Goal: Browse casually

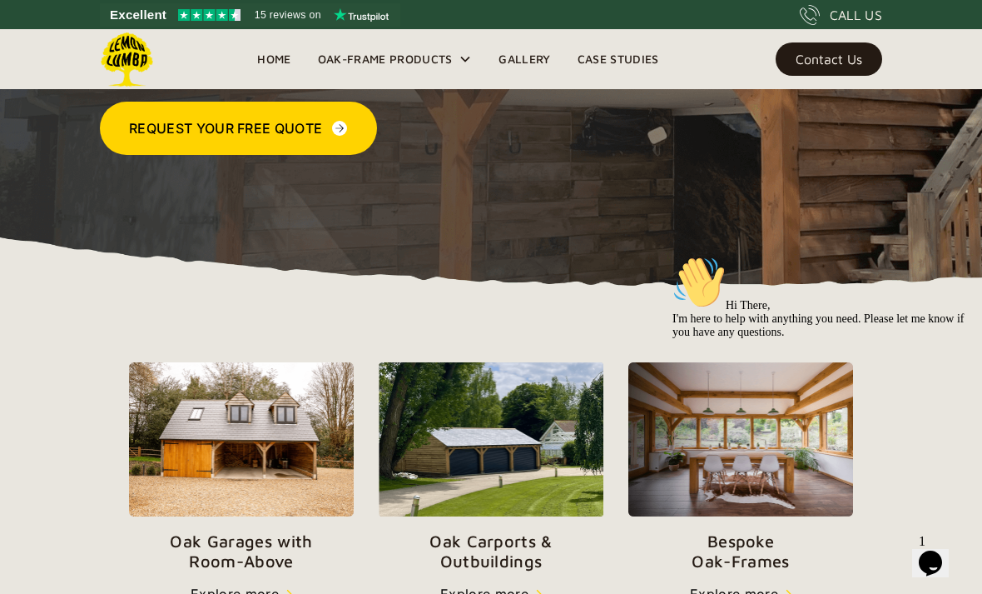
scroll to position [333, 0]
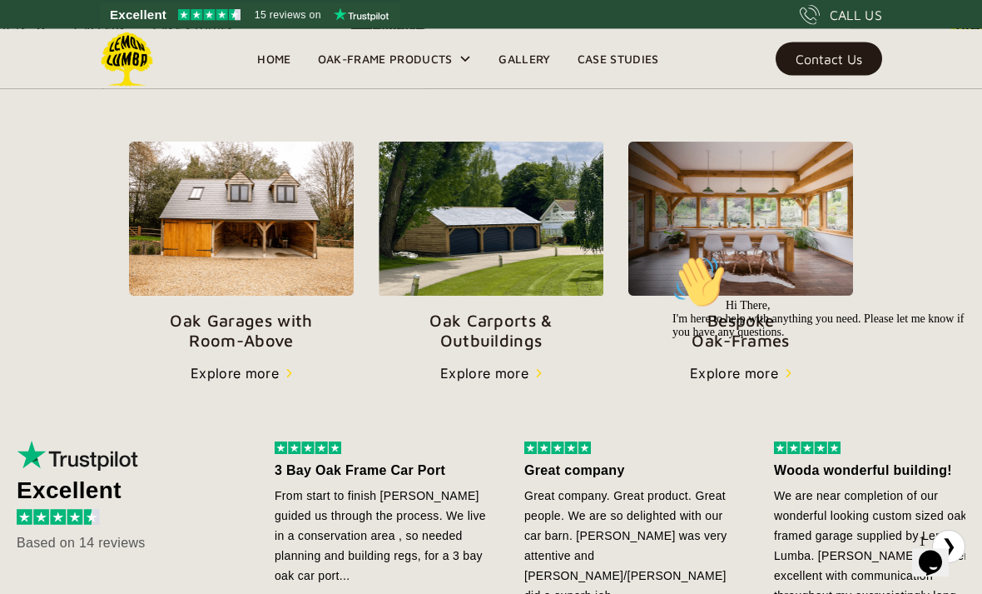
scroll to position [554, 0]
click at [493, 373] on div "Explore more" at bounding box center [484, 373] width 88 height 20
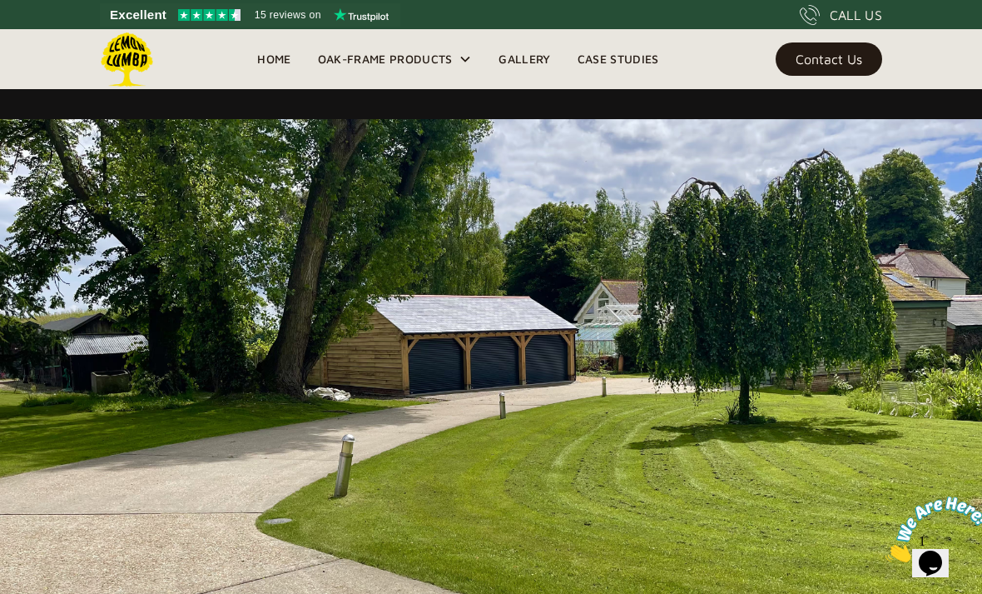
scroll to position [857, 0]
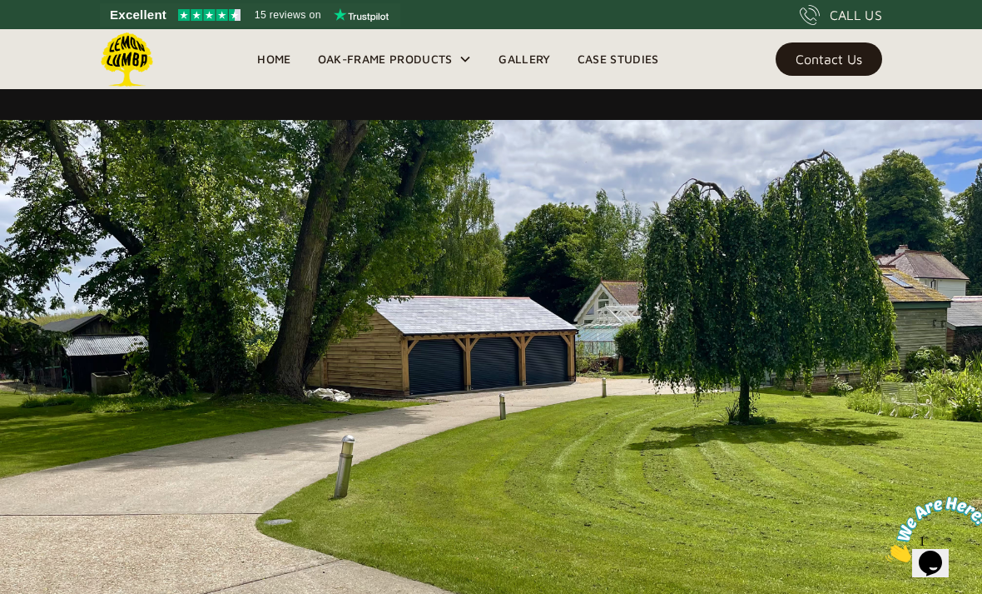
click at [525, 62] on link "Gallery" at bounding box center [524, 59] width 78 height 25
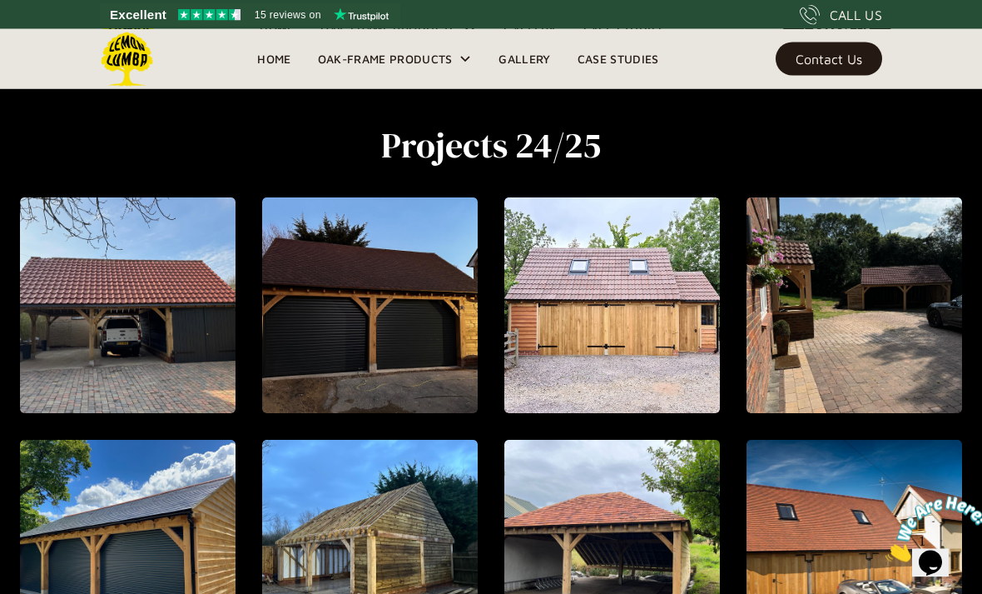
scroll to position [524, 0]
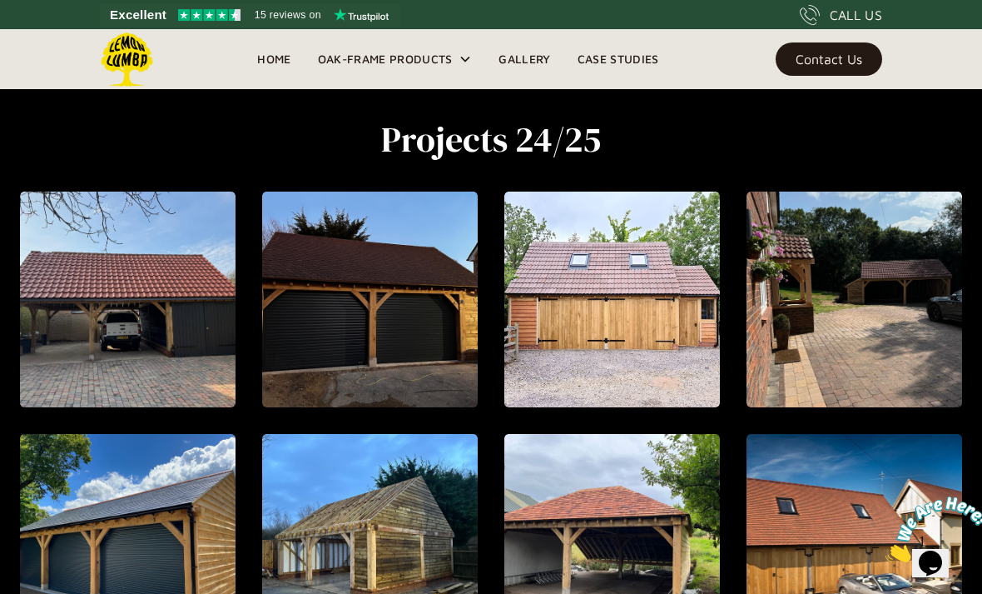
click at [630, 57] on link "Case Studies" at bounding box center [618, 59] width 108 height 25
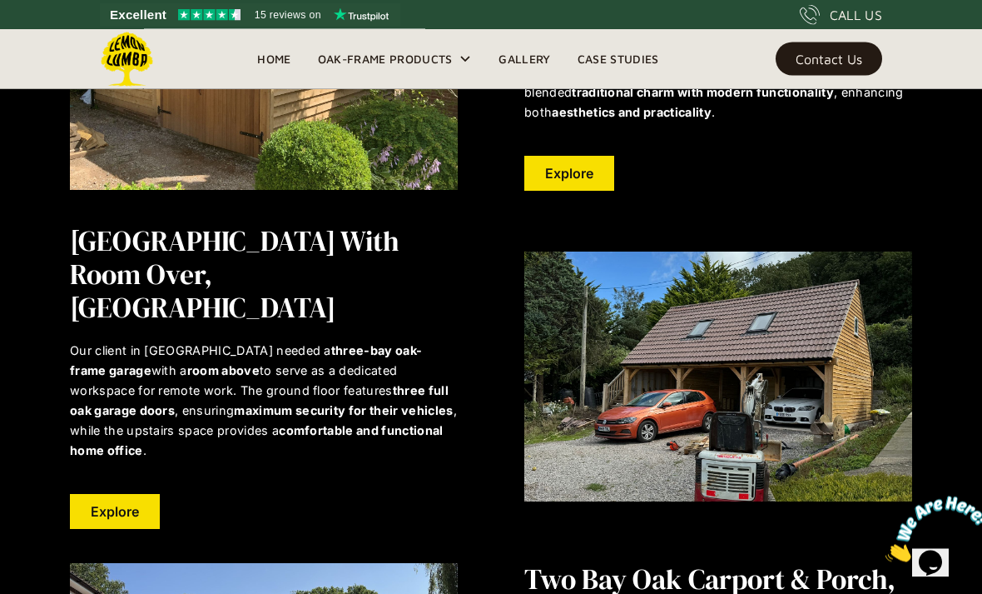
scroll to position [985, 0]
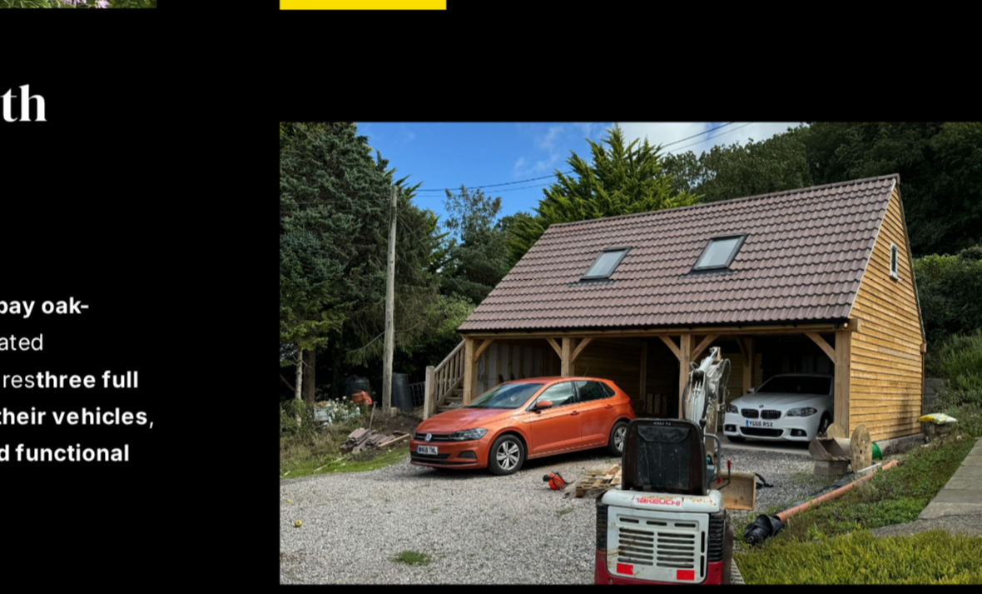
click at [524, 218] on img at bounding box center [718, 343] width 388 height 250
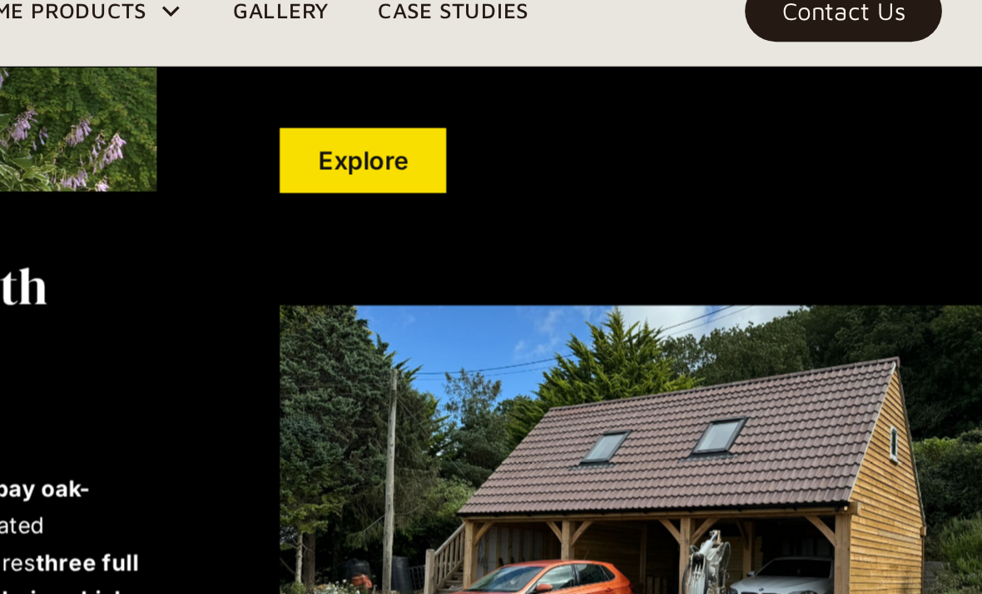
click at [524, 218] on img at bounding box center [718, 343] width 388 height 250
click at [524, 221] on img at bounding box center [718, 343] width 388 height 250
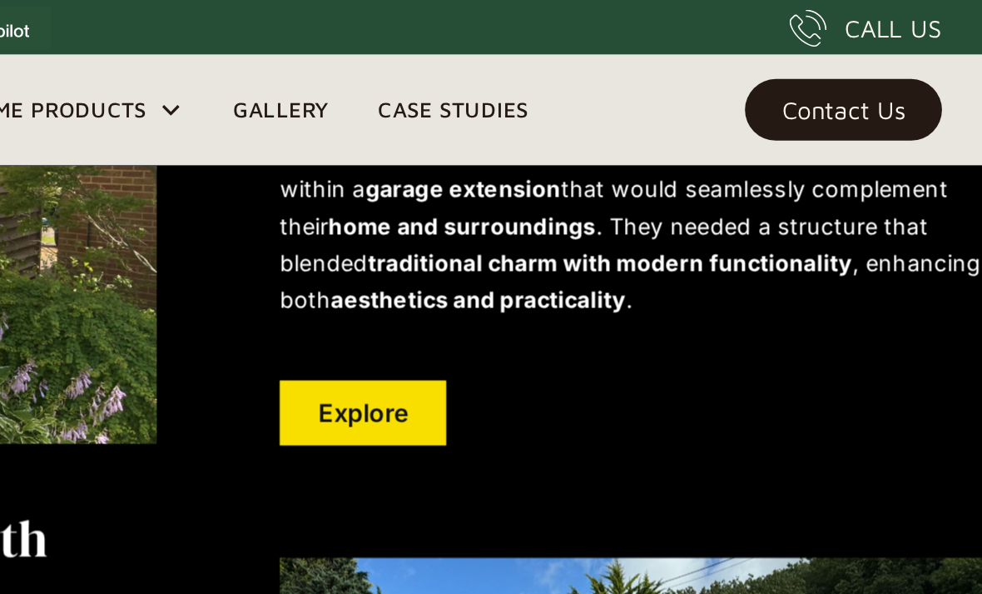
scroll to position [902, 0]
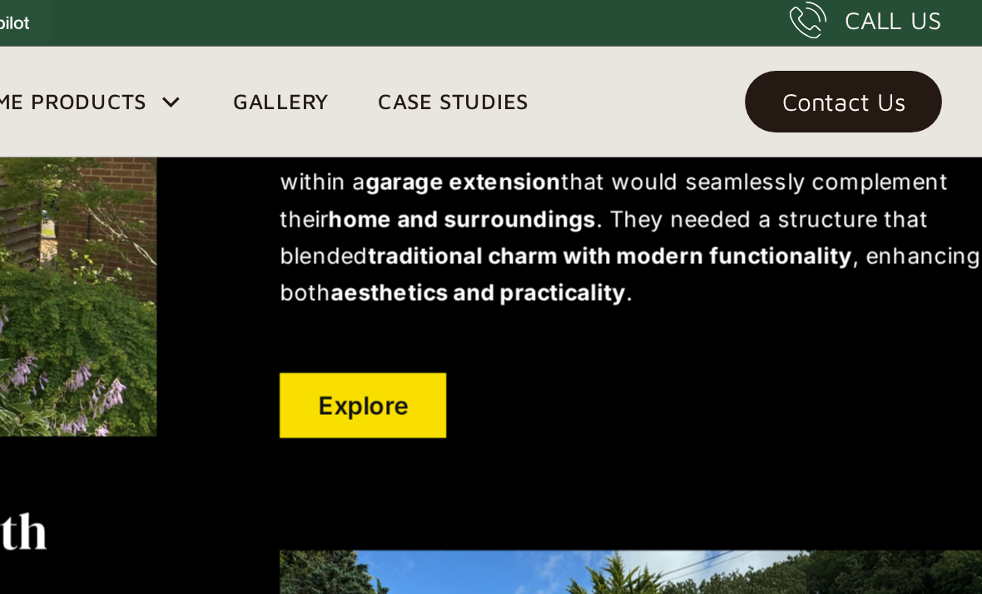
click at [524, 206] on link "Explore" at bounding box center [569, 223] width 90 height 35
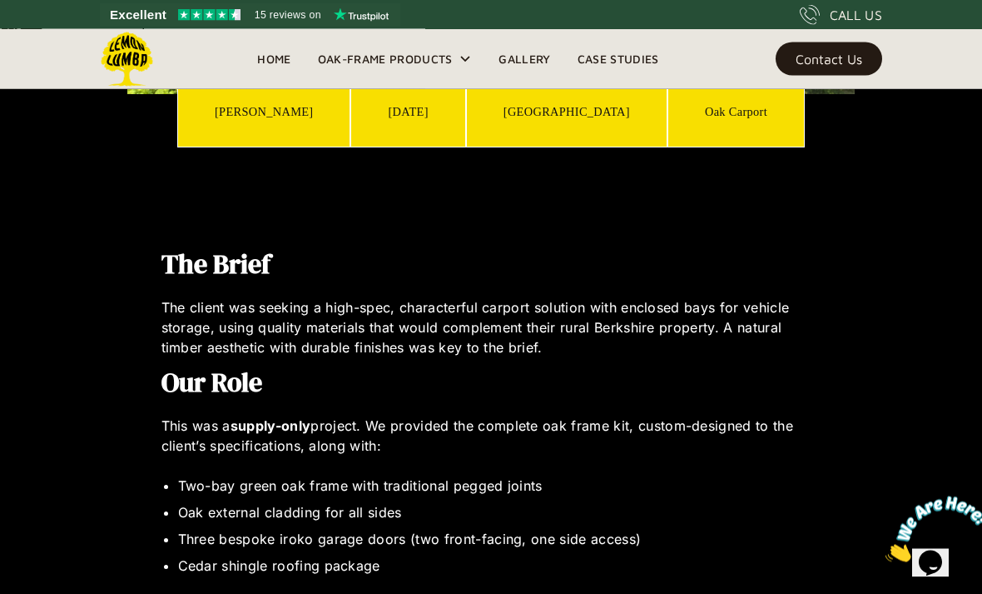
scroll to position [829, 0]
